Goal: Task Accomplishment & Management: Use online tool/utility

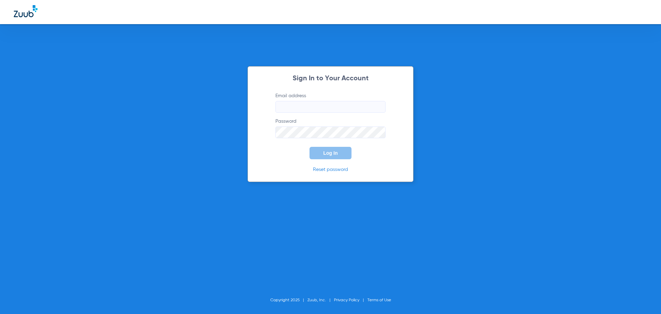
type input "[EMAIL_ADDRESS][DOMAIN_NAME]"
click at [335, 153] on span "Log In" at bounding box center [330, 153] width 14 height 6
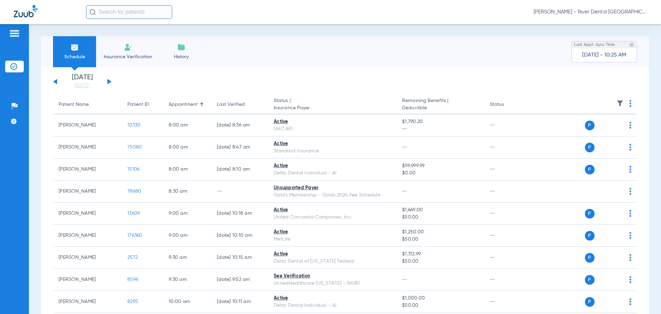
click at [109, 78] on div "[DATE] [DATE] [DATE] [DATE] [DATE] [DATE] [DATE] [DATE] [DATE] [DATE] [DATE] [D…" at bounding box center [82, 81] width 59 height 15
click at [107, 82] on button at bounding box center [109, 81] width 4 height 5
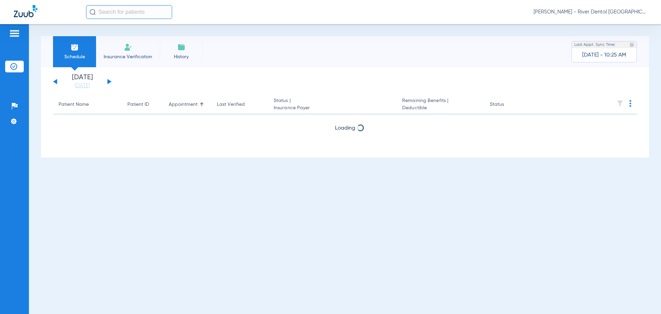
click at [107, 82] on button at bounding box center [109, 81] width 4 height 5
click at [108, 82] on button at bounding box center [109, 81] width 4 height 5
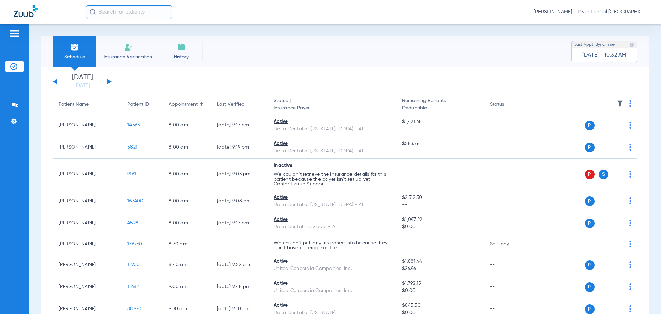
click at [107, 83] on div "[DATE] [DATE] [DATE] [DATE] [DATE] [DATE] [DATE] [DATE] [DATE] [DATE] [DATE] [D…" at bounding box center [82, 81] width 59 height 15
click at [109, 81] on button at bounding box center [109, 81] width 4 height 5
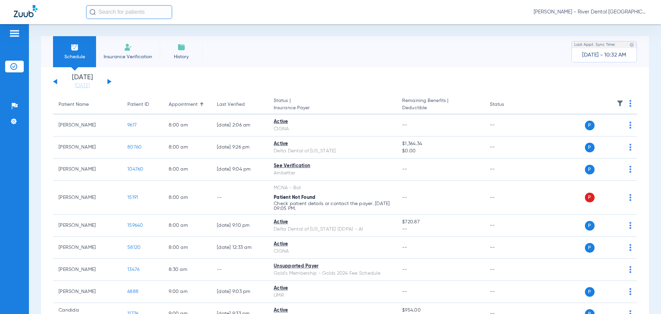
click at [60, 80] on div "[DATE] [DATE] [DATE] [DATE] [DATE] [DATE] [DATE] [DATE] [DATE] [DATE] [DATE] [D…" at bounding box center [82, 81] width 59 height 15
click at [56, 80] on div "[DATE] [DATE] [DATE] [DATE] [DATE] [DATE] [DATE] [DATE] [DATE] [DATE] [DATE] [D…" at bounding box center [82, 81] width 59 height 15
click at [56, 83] on button at bounding box center [55, 81] width 4 height 5
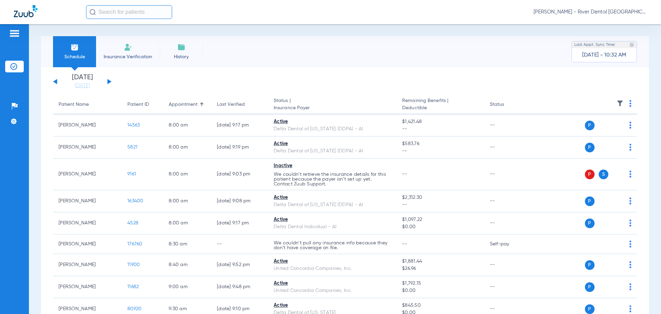
click at [624, 102] on th at bounding box center [584, 104] width 106 height 19
click at [628, 104] on th at bounding box center [584, 104] width 106 height 19
click at [630, 105] on img at bounding box center [631, 103] width 2 height 7
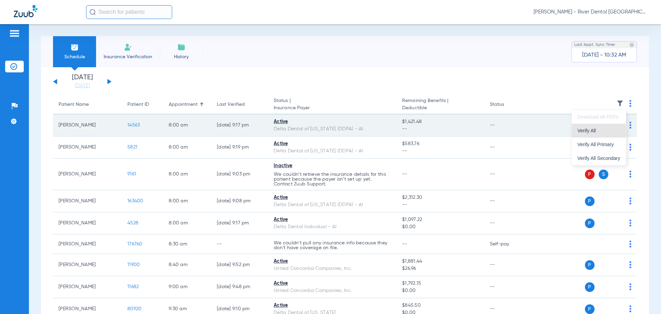
click at [588, 135] on button "Verify All" at bounding box center [599, 131] width 54 height 14
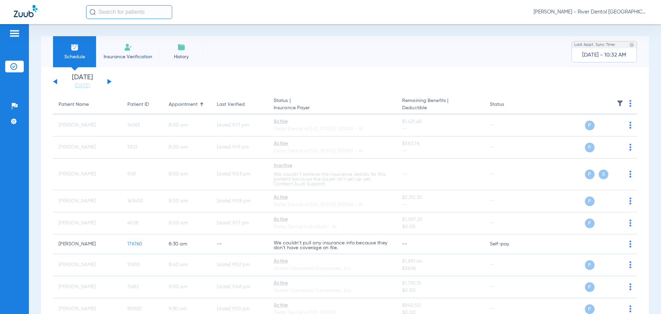
click at [109, 82] on button at bounding box center [109, 81] width 4 height 5
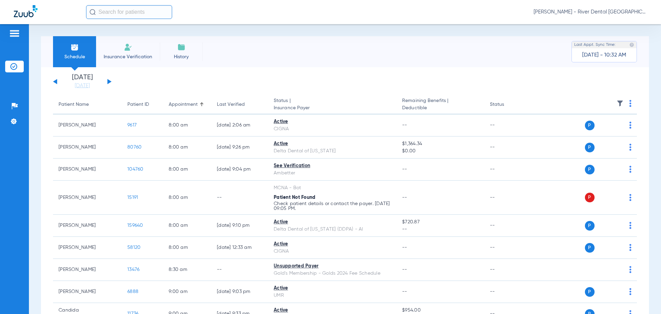
click at [621, 103] on th at bounding box center [584, 104] width 106 height 19
click at [630, 101] on img at bounding box center [631, 103] width 2 height 7
click at [589, 133] on span "Verify All" at bounding box center [599, 130] width 43 height 5
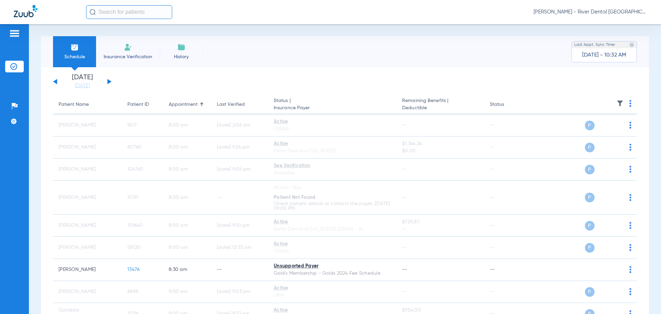
click at [109, 79] on div "[DATE] [DATE] [DATE] [DATE] [DATE] [DATE] [DATE] [DATE] [DATE] [DATE] [DATE] [D…" at bounding box center [82, 81] width 59 height 15
click at [109, 82] on button at bounding box center [109, 81] width 4 height 5
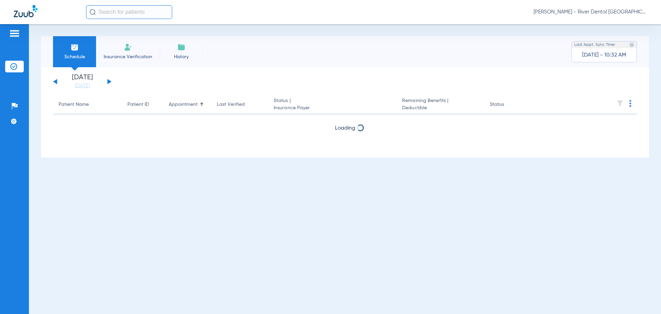
click at [633, 105] on th at bounding box center [584, 104] width 106 height 19
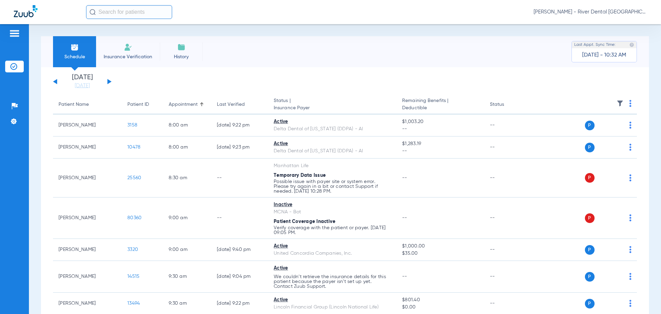
click at [630, 103] on th at bounding box center [584, 104] width 106 height 19
click at [624, 100] on th at bounding box center [584, 104] width 106 height 19
click at [624, 103] on th at bounding box center [584, 104] width 106 height 19
click at [630, 104] on img at bounding box center [631, 103] width 2 height 7
click at [592, 133] on span "Verify All" at bounding box center [599, 130] width 43 height 5
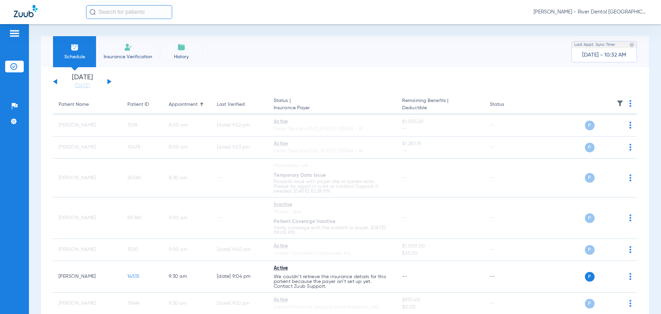
click at [110, 82] on button at bounding box center [109, 81] width 4 height 5
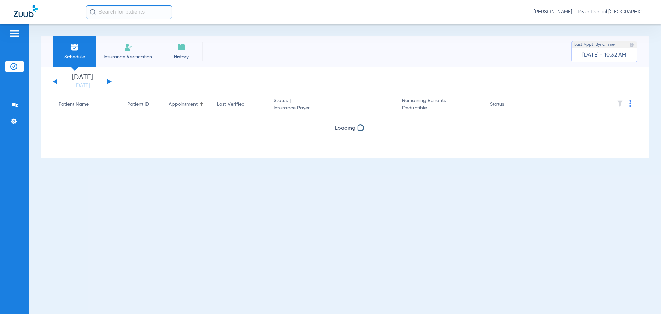
click at [636, 103] on th at bounding box center [584, 104] width 106 height 19
click at [634, 103] on th at bounding box center [584, 104] width 106 height 19
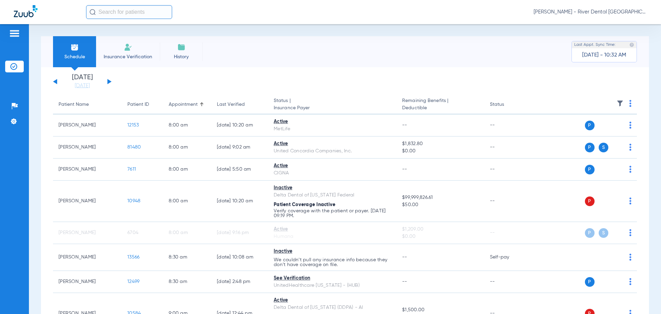
click at [630, 102] on th at bounding box center [584, 104] width 106 height 19
click at [630, 102] on img at bounding box center [631, 103] width 2 height 7
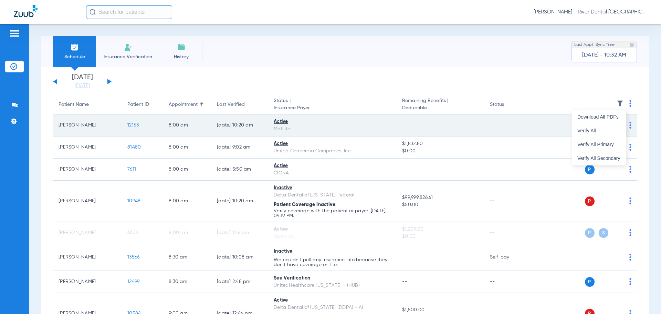
drag, startPoint x: 594, startPoint y: 132, endPoint x: 532, endPoint y: 118, distance: 63.5
click at [594, 132] on span "Verify All" at bounding box center [599, 130] width 43 height 5
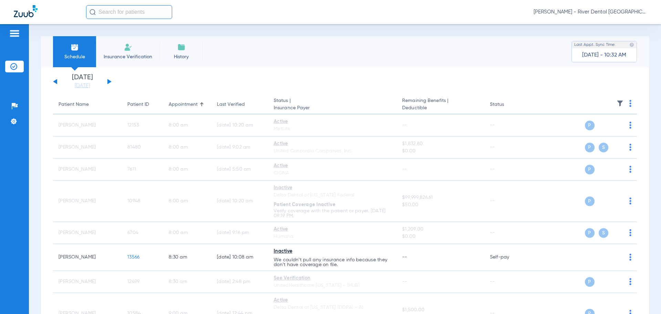
click at [108, 80] on button at bounding box center [109, 81] width 4 height 5
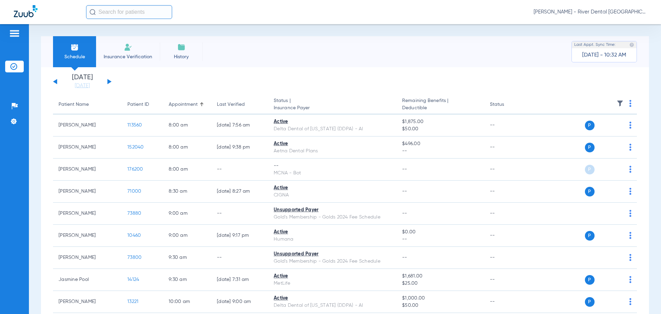
click at [627, 102] on th at bounding box center [584, 104] width 106 height 19
click at [630, 102] on img at bounding box center [631, 103] width 2 height 7
click at [624, 103] on div at bounding box center [330, 157] width 661 height 314
click at [622, 105] on th at bounding box center [584, 104] width 106 height 19
click at [624, 105] on th at bounding box center [584, 104] width 106 height 19
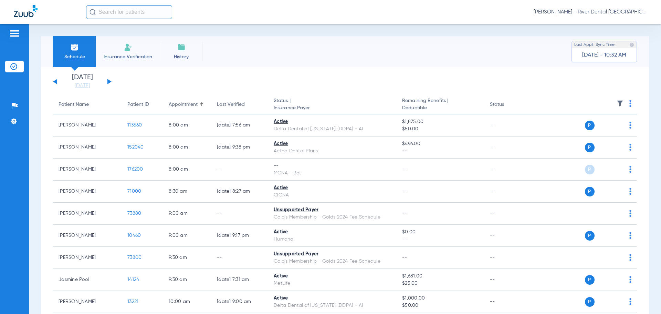
click at [630, 104] on img at bounding box center [631, 103] width 2 height 7
click at [596, 131] on span "Verify All" at bounding box center [599, 130] width 43 height 5
